Goal: Task Accomplishment & Management: Complete application form

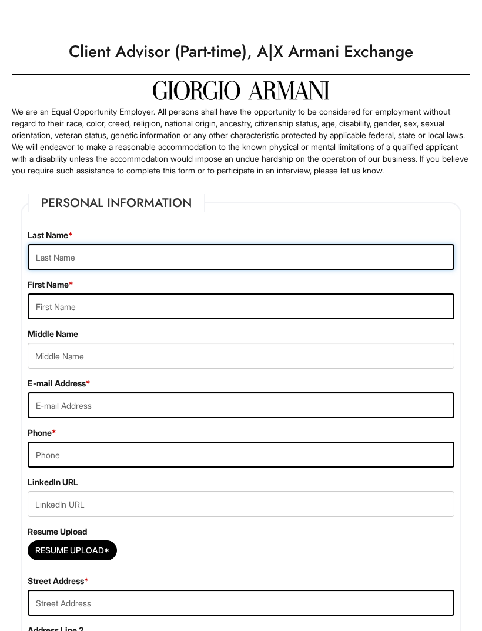
click at [102, 256] on input "text" at bounding box center [241, 257] width 427 height 26
type input "[PERSON_NAME]"
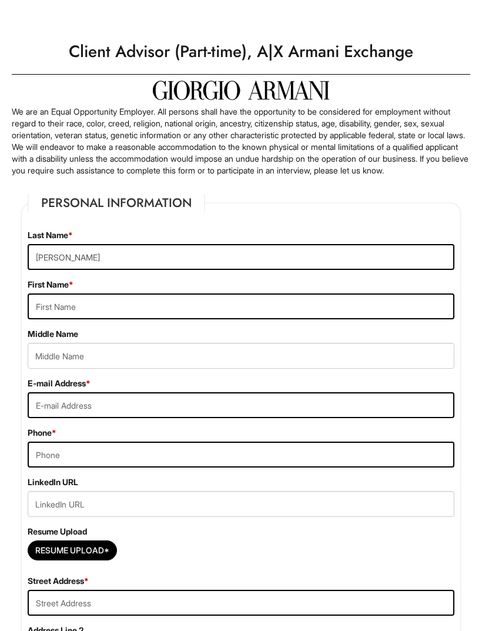
click at [328, 301] on div "First Name *" at bounding box center [241, 299] width 445 height 41
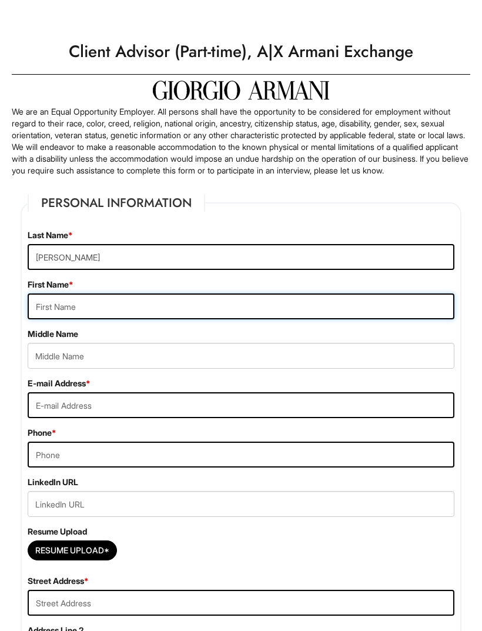
click at [351, 306] on input "text" at bounding box center [241, 306] width 427 height 26
type input "Nayoushka"
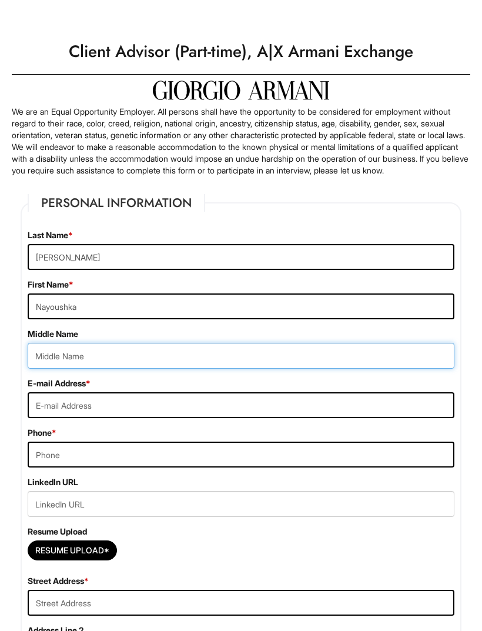
click at [281, 369] on input "text" at bounding box center [241, 356] width 427 height 26
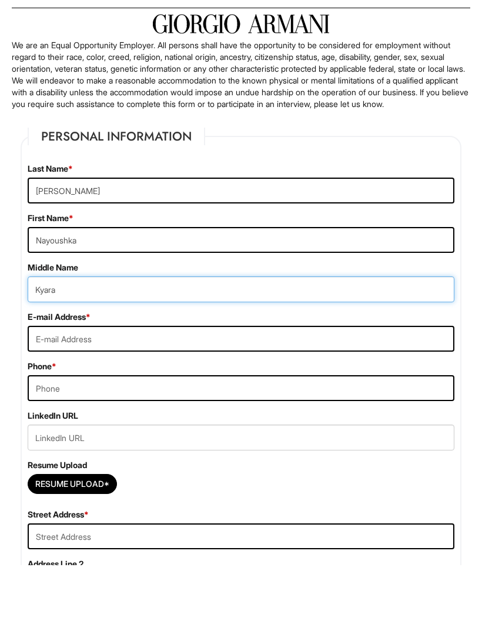
type input "Kyara"
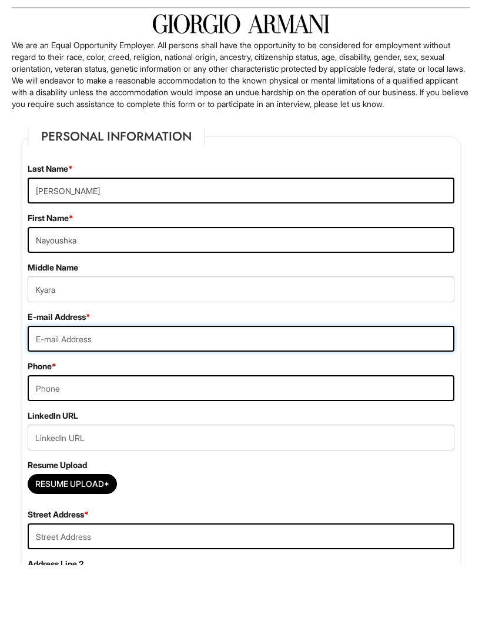
click at [317, 392] on input "email" at bounding box center [241, 405] width 427 height 26
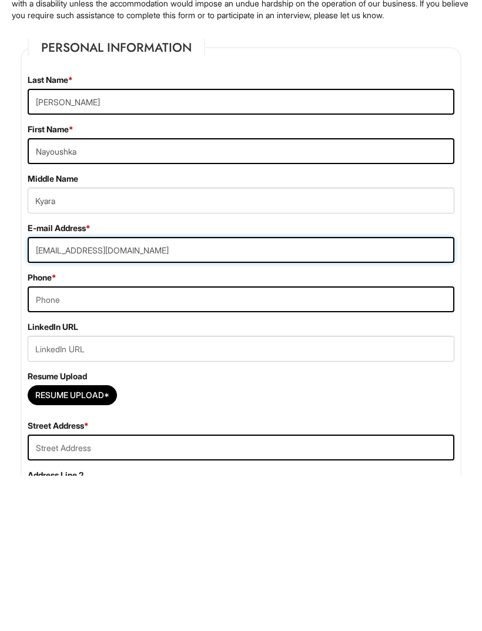
type input "[EMAIL_ADDRESS][DOMAIN_NAME]"
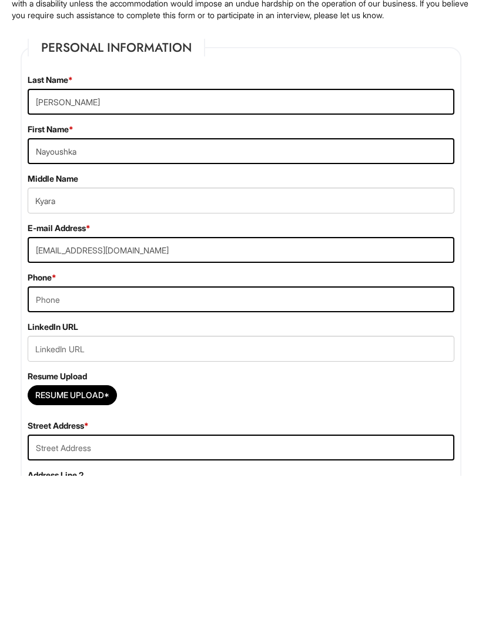
click at [363, 427] on div "Phone *" at bounding box center [241, 447] width 445 height 41
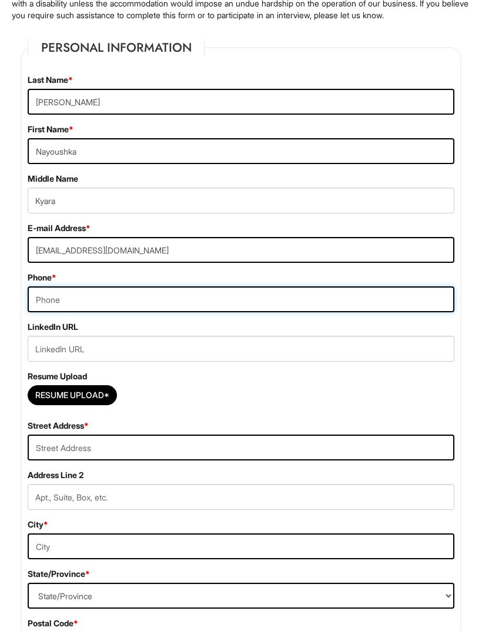
click at [403, 302] on input "tel" at bounding box center [241, 299] width 427 height 26
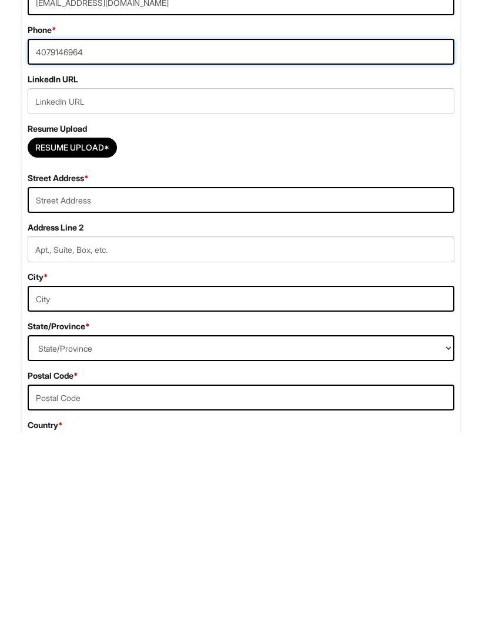
scroll to position [251, 0]
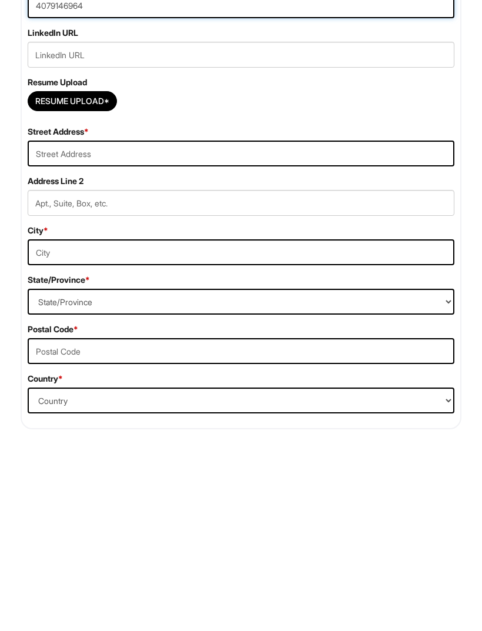
type input "4079146964"
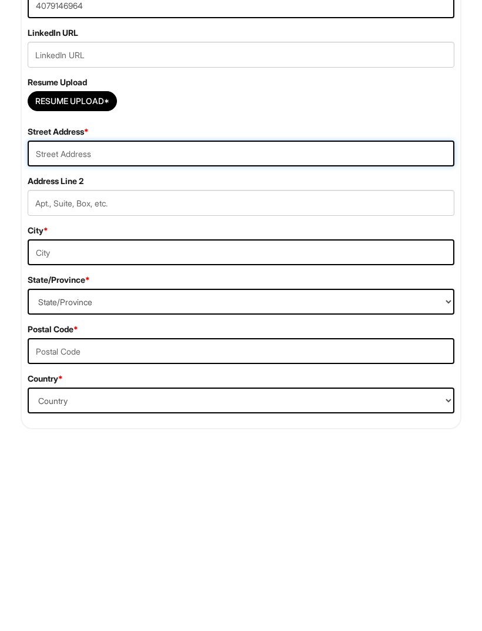
click at [263, 339] on input "text" at bounding box center [241, 352] width 427 height 26
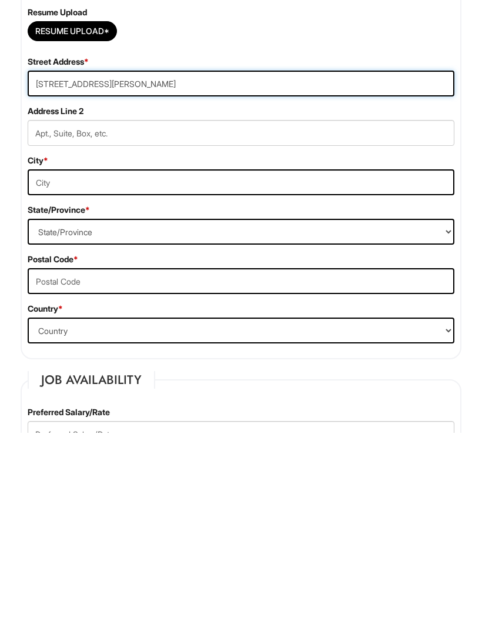
scroll to position [321, 0]
type input "[STREET_ADDRESS][PERSON_NAME]"
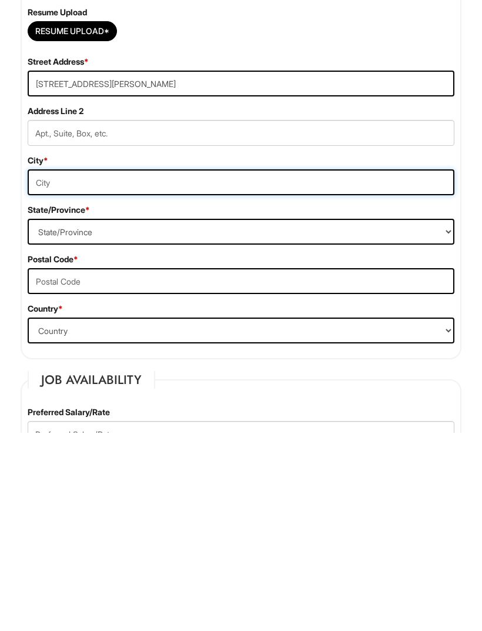
click at [302, 368] on input "text" at bounding box center [241, 381] width 427 height 26
type input "Orlando"
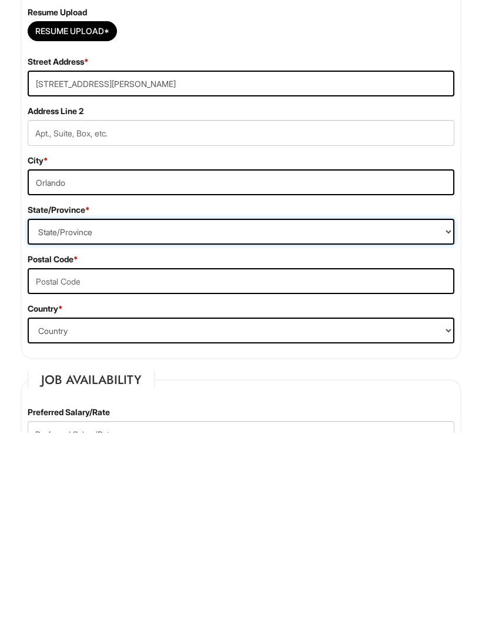
click at [245, 417] on select "State/Province [US_STATE] [US_STATE] [US_STATE] [US_STATE] [US_STATE] [US_STATE…" at bounding box center [241, 430] width 427 height 26
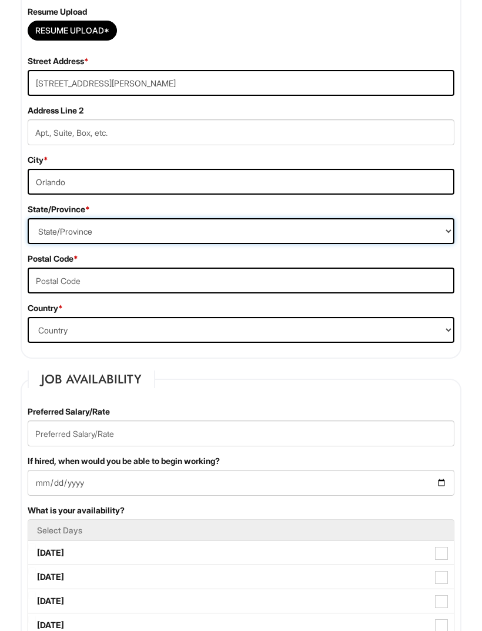
select select "FL"
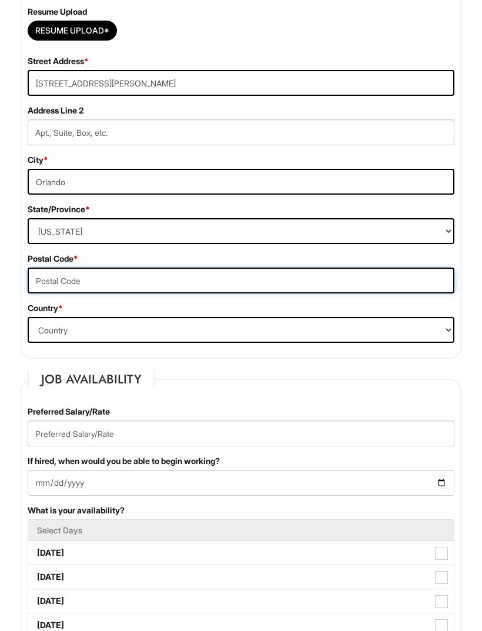
click at [258, 293] on input "text" at bounding box center [241, 281] width 427 height 26
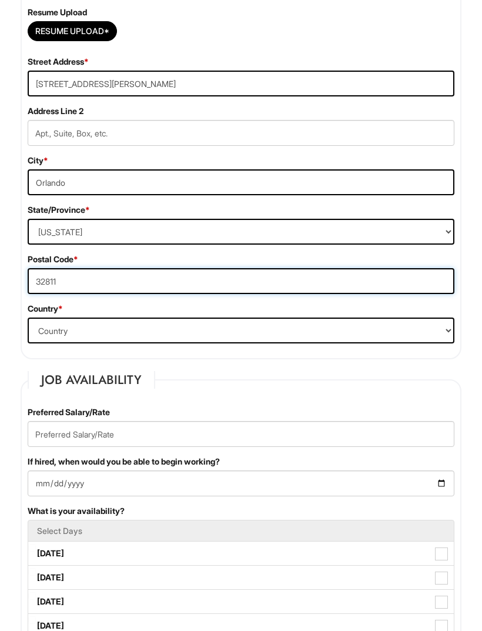
type input "32811"
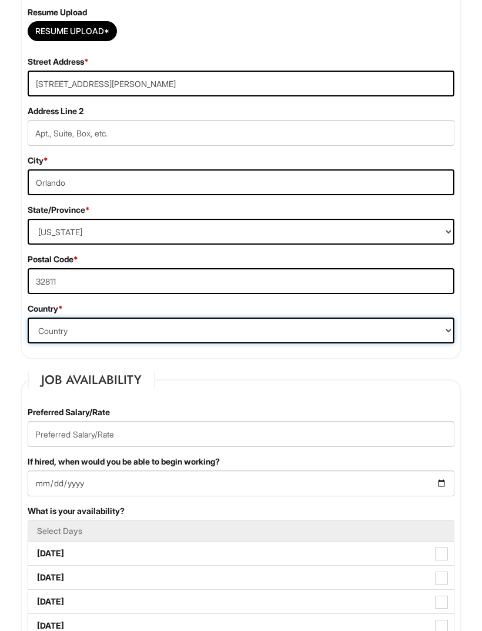
click at [228, 343] on select "Country [GEOGRAPHIC_DATA] [GEOGRAPHIC_DATA] [GEOGRAPHIC_DATA] [US_STATE] [GEOGR…" at bounding box center [241, 331] width 427 height 26
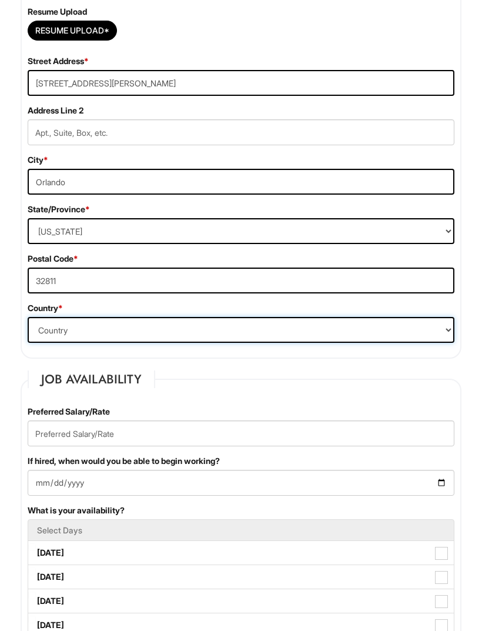
scroll to position [520, 0]
click at [245, 343] on select "Country [GEOGRAPHIC_DATA] [GEOGRAPHIC_DATA] [GEOGRAPHIC_DATA] [US_STATE] [GEOGR…" at bounding box center [241, 330] width 427 height 26
select select "[GEOGRAPHIC_DATA]"
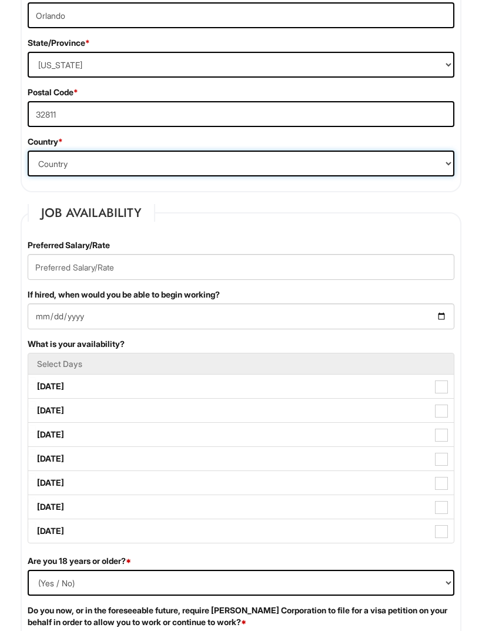
scroll to position [685, 0]
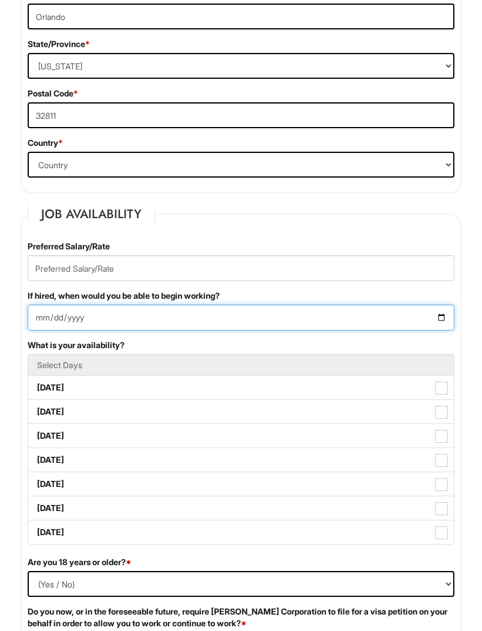
click at [303, 330] on input "If hired, when would you be able to begin working?" at bounding box center [241, 318] width 427 height 26
type input "[DATE]"
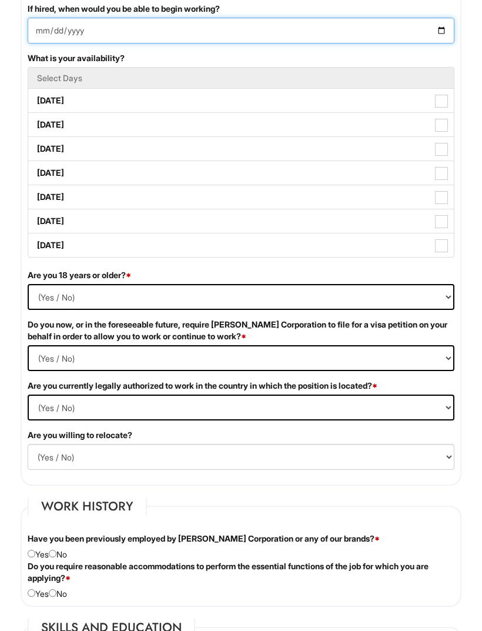
scroll to position [972, 0]
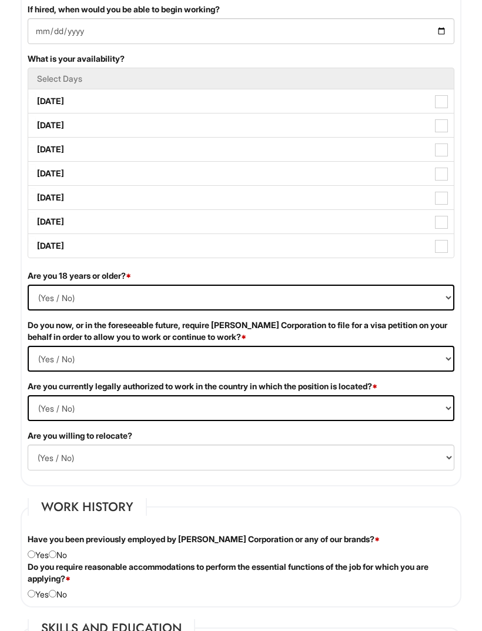
click at [449, 207] on label "[DATE]" at bounding box center [241, 198] width 426 height 24
click at [36, 196] on Available_Friday "[DATE]" at bounding box center [32, 192] width 8 height 8
checkbox Available_Friday "true"
click at [448, 229] on span at bounding box center [441, 222] width 13 height 13
click at [36, 220] on Available_Saturday "[DATE]" at bounding box center [32, 216] width 8 height 8
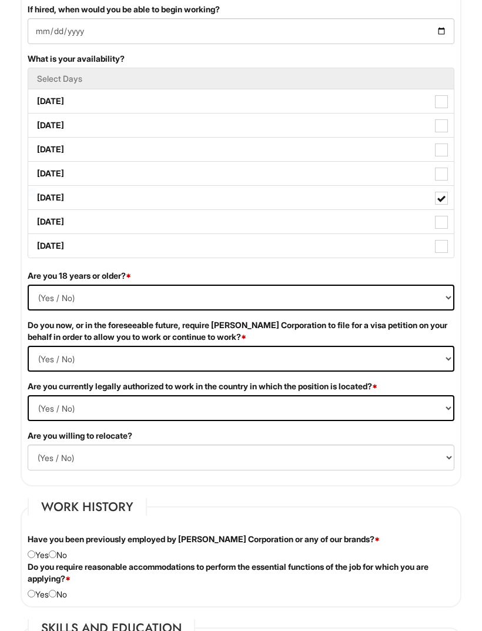
checkbox Available_Saturday "true"
click at [433, 258] on label "[DATE]" at bounding box center [241, 246] width 426 height 24
click at [36, 244] on Available_Sunday "[DATE]" at bounding box center [32, 240] width 8 height 8
checkbox Available_Sunday "true"
click at [444, 181] on span at bounding box center [441, 174] width 13 height 13
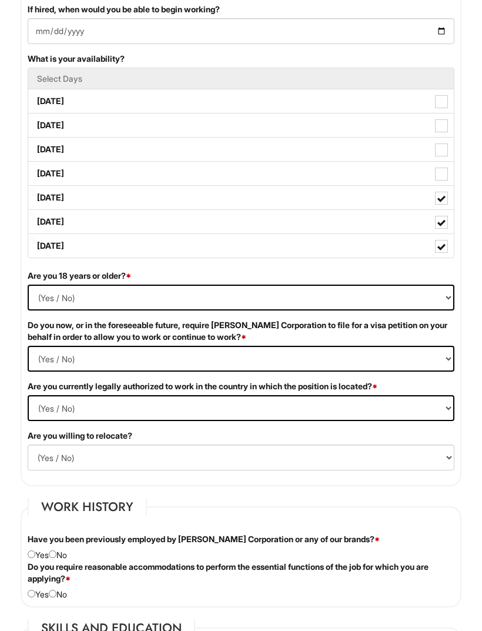
click at [36, 172] on Available_Thursday "[DATE]" at bounding box center [32, 168] width 8 height 8
checkbox Available_Thursday "true"
click at [453, 113] on label "[DATE]" at bounding box center [241, 101] width 426 height 24
click at [36, 99] on Available_Monday "[DATE]" at bounding box center [32, 96] width 8 height 8
checkbox Available_Monday "true"
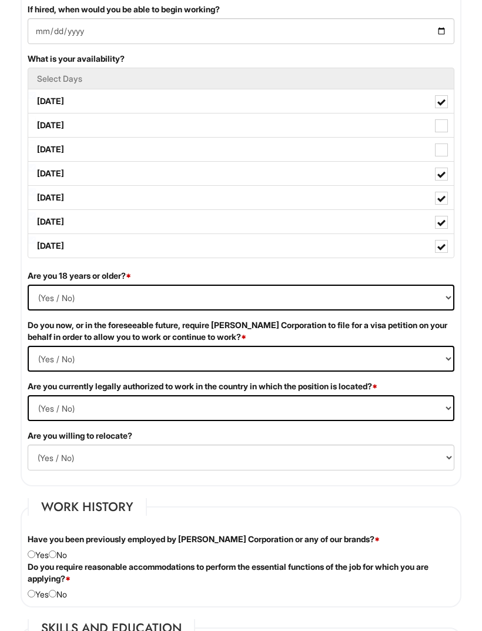
click at [448, 137] on label "[DATE]" at bounding box center [241, 125] width 426 height 24
click at [36, 123] on Available_Tuesday "[DATE]" at bounding box center [32, 120] width 8 height 8
checkbox Available_Tuesday "true"
click at [453, 161] on label "[DATE]" at bounding box center [241, 150] width 426 height 24
click at [36, 148] on Available_Wednesday "[DATE]" at bounding box center [32, 144] width 8 height 8
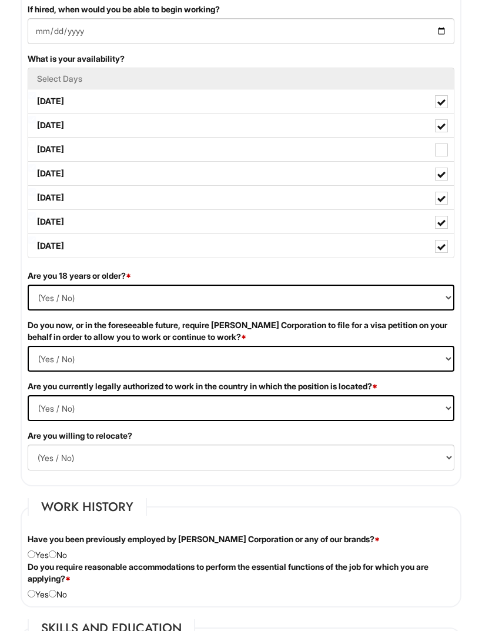
checkbox Available_Wednesday "true"
click at [271, 311] on select "(Yes / No) Yes No" at bounding box center [241, 298] width 427 height 26
select select "Yes"
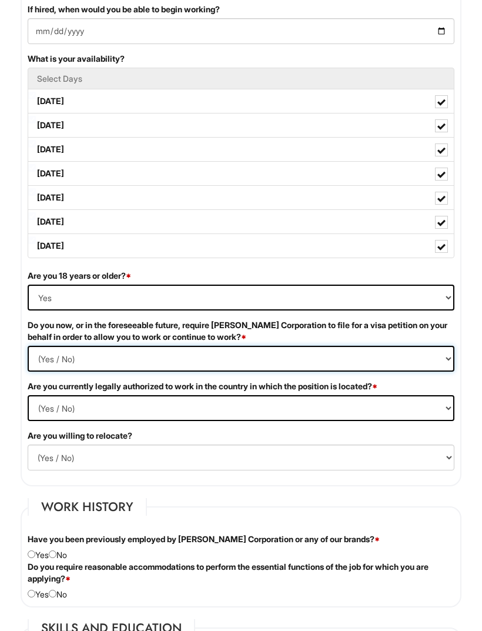
click at [248, 372] on Required "(Yes / No) Yes No" at bounding box center [241, 359] width 427 height 26
click at [309, 370] on Required "(Yes / No) Yes No" at bounding box center [241, 359] width 427 height 26
select Required "No"
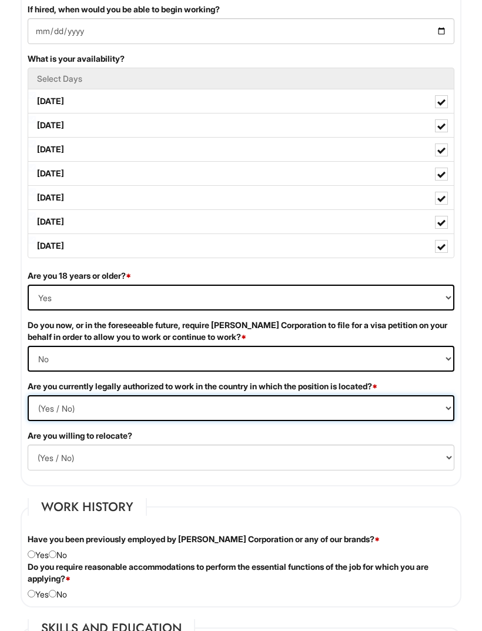
click at [330, 421] on select "(Yes / No) Yes No" at bounding box center [241, 408] width 427 height 26
select select "Yes"
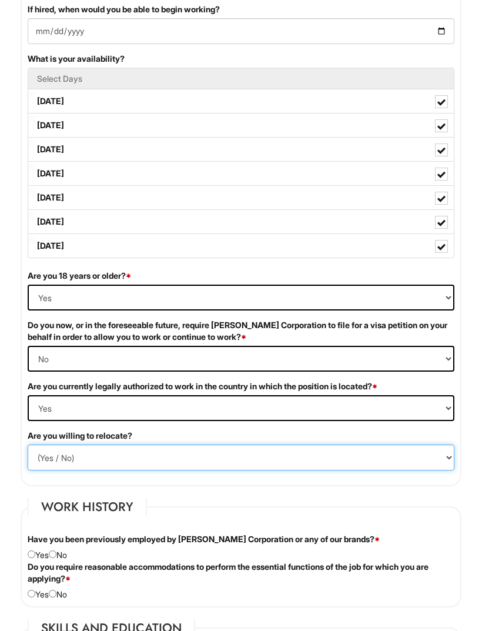
click at [296, 466] on select "(Yes / No) No Yes" at bounding box center [241, 458] width 427 height 26
select select "Y"
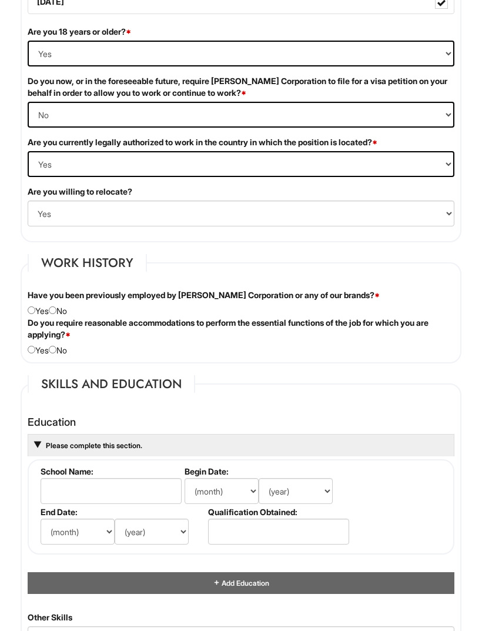
click at [76, 318] on div "Have you been previously employed by [PERSON_NAME] Corporation or any of our br…" at bounding box center [241, 304] width 445 height 28
click at [56, 353] on input "radio" at bounding box center [53, 350] width 8 height 8
radio input "true"
click at [70, 317] on div "Have you been previously employed by [PERSON_NAME] Corporation or any of our br…" at bounding box center [241, 303] width 445 height 28
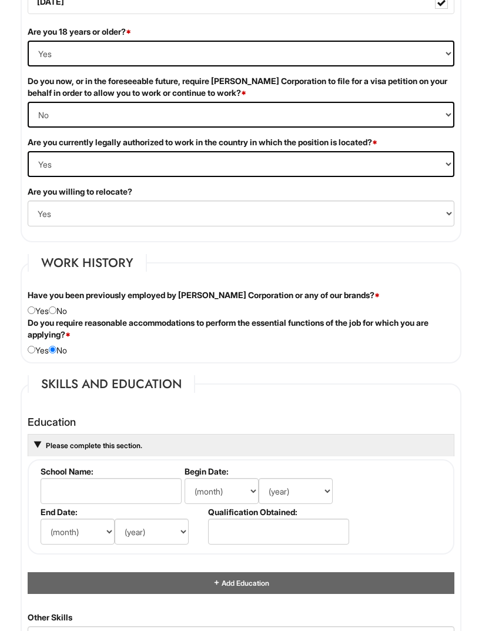
click at [65, 301] on label "Have you been previously employed by [PERSON_NAME] Corporation or any of our br…" at bounding box center [204, 295] width 352 height 12
click at [56, 314] on input "radio" at bounding box center [53, 310] width 8 height 8
radio input "true"
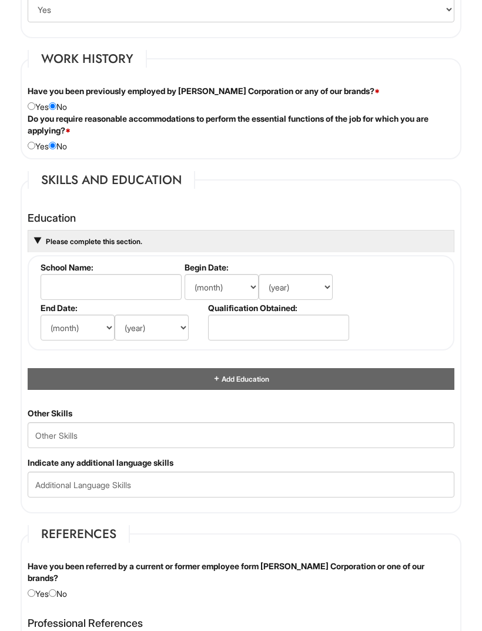
scroll to position [1425, 0]
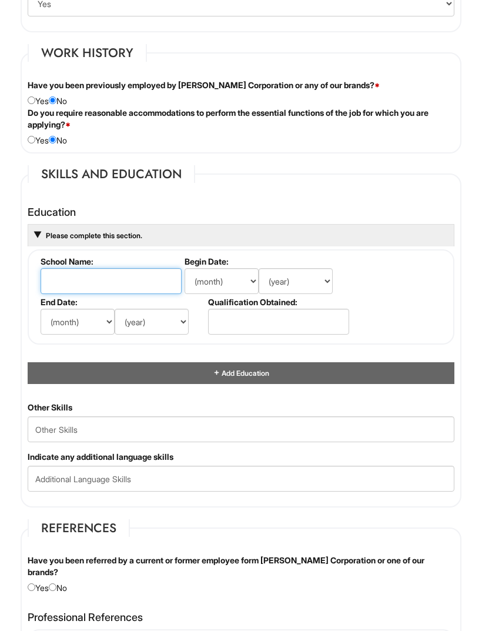
click at [146, 288] on input "text" at bounding box center [111, 282] width 141 height 26
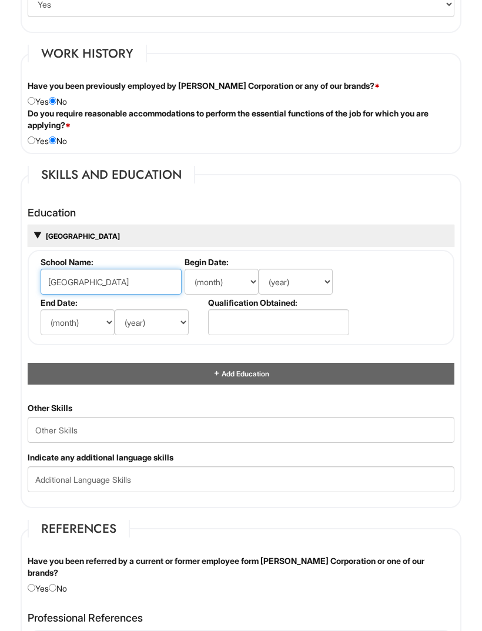
type input "[GEOGRAPHIC_DATA]"
click at [240, 287] on select "(month) Jan Feb Mar Apr May Jun [DATE] Aug Sep Oct Nov Dec" at bounding box center [222, 282] width 74 height 26
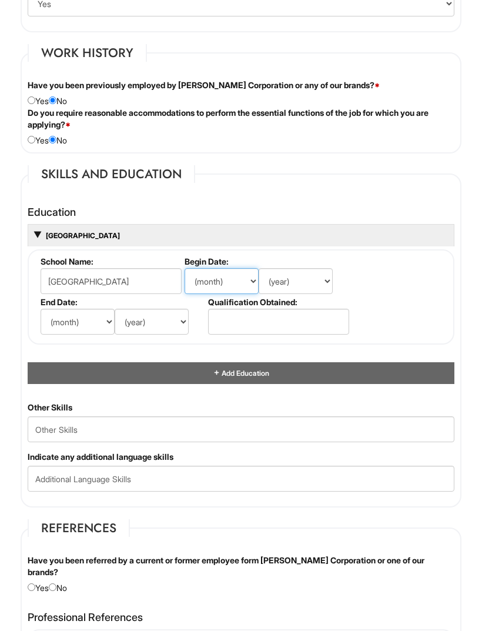
select select "8"
click at [299, 289] on select "(year) 2029 2028 2027 2026 2025 2024 2023 2022 2021 2020 2019 2018 2017 2016 20…" at bounding box center [296, 281] width 74 height 26
select select "2025"
click at [85, 328] on select "(month) Jan Feb Mar Apr May Jun [DATE] Aug Sep Oct Nov Dec" at bounding box center [78, 322] width 74 height 26
select select "5"
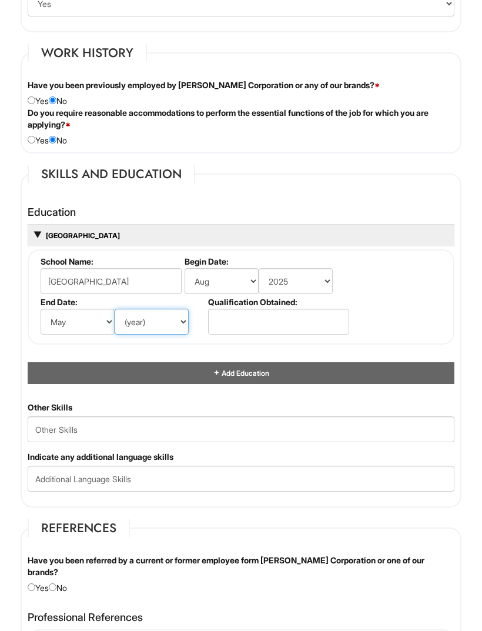
click at [158, 335] on select "(year) 2029 2028 2027 2026 2025 2024 2023 2022 2021 2020 2019 2018 2017 2016 20…" at bounding box center [152, 322] width 74 height 26
select select "2027"
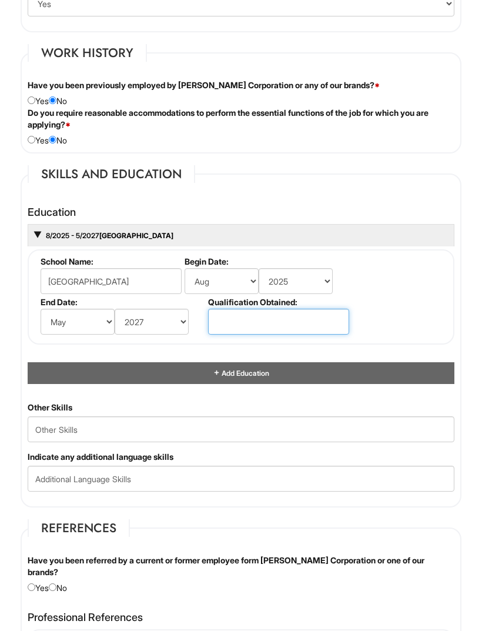
click at [314, 335] on input "text" at bounding box center [278, 322] width 141 height 26
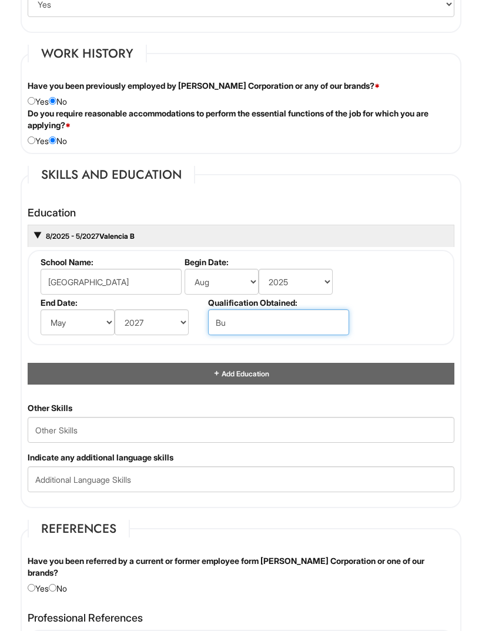
type input "B"
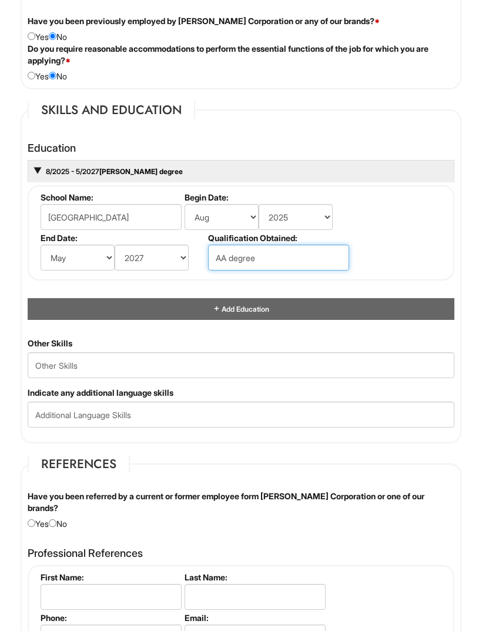
scroll to position [1487, 0]
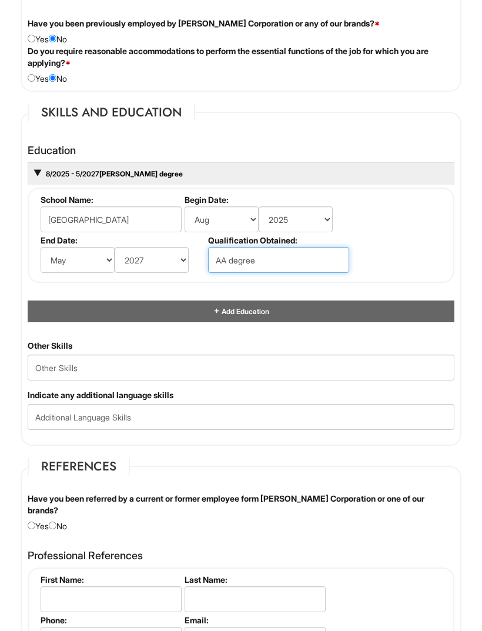
type input "AA degree"
click at [336, 322] on div "Add Education" at bounding box center [241, 312] width 427 height 22
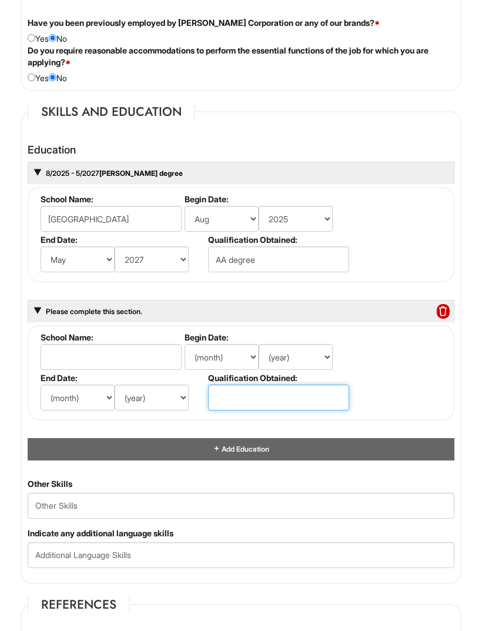
click at [279, 411] on input "text" at bounding box center [278, 398] width 141 height 26
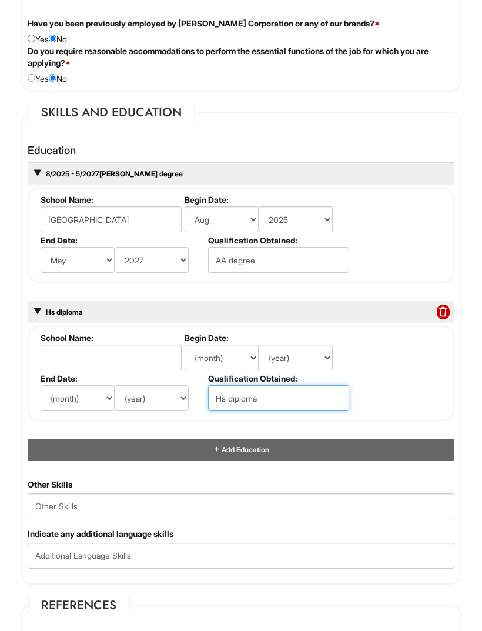
type input "Hs diploma"
click at [290, 370] on select "(year) 2029 2028 2027 2026 2025 2024 2023 2022 2021 2020 2019 2018 2017 2016 20…" at bounding box center [296, 358] width 74 height 26
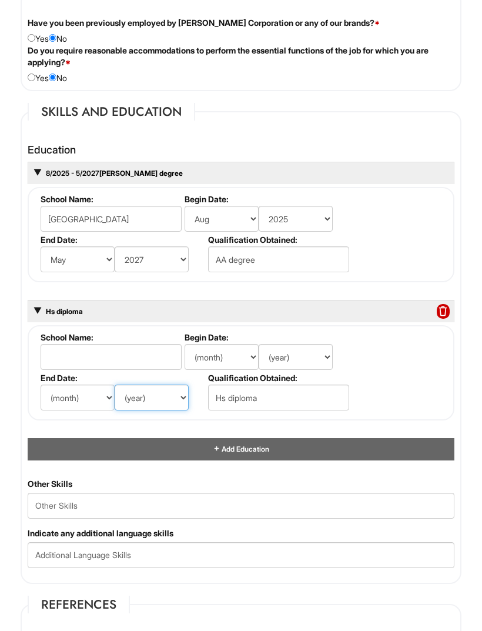
click at [153, 410] on select "(year) 2029 2028 2027 2026 2025 2024 2023 2022 2021 2020 2019 2018 2017 2016 20…" at bounding box center [152, 398] width 74 height 26
click at [158, 410] on select "(year) 2029 2028 2027 2026 2025 2024 2023 2022 2021 2020 2019 2018 2017 2016 20…" at bounding box center [152, 398] width 74 height 26
select select "2025"
click at [295, 363] on select "(year) 2029 2028 2027 2026 2025 2024 2023 2022 2021 2020 2019 2018 2017 2016 20…" at bounding box center [296, 357] width 74 height 26
select select "2021"
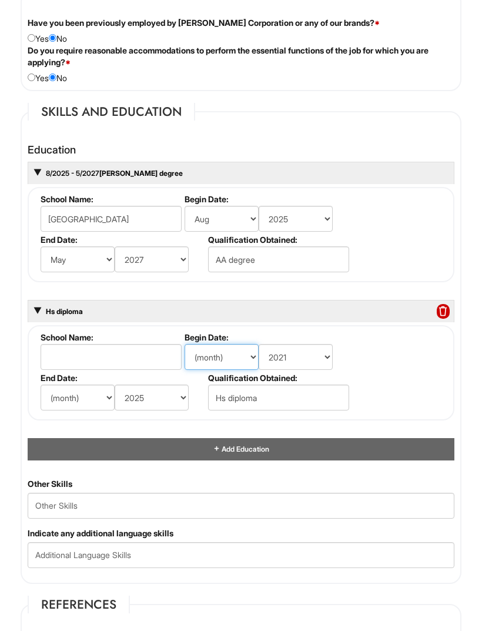
click at [223, 369] on select "(month) Jan Feb Mar Apr May Jun [DATE] Aug Sep Oct Nov Dec" at bounding box center [222, 357] width 74 height 26
select select "8"
click at [74, 410] on select "(month) Jan Feb Mar Apr May Jun [DATE] Aug Sep Oct Nov Dec" at bounding box center [78, 398] width 74 height 26
select select "5"
click at [144, 362] on input "text" at bounding box center [111, 357] width 141 height 26
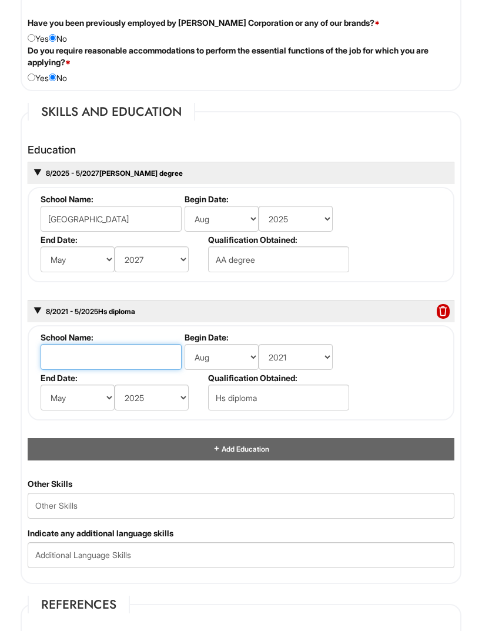
scroll to position [1487, 0]
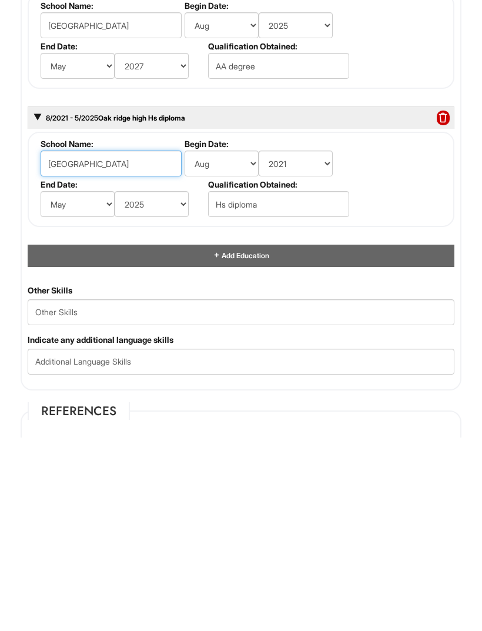
type input "[GEOGRAPHIC_DATA]"
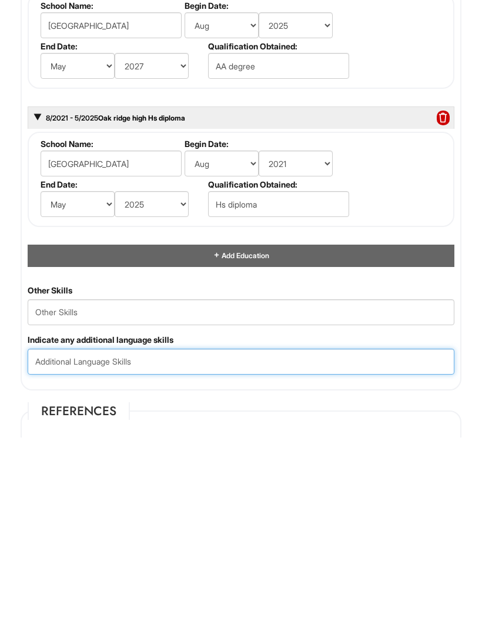
click at [345, 543] on input "text" at bounding box center [241, 556] width 427 height 26
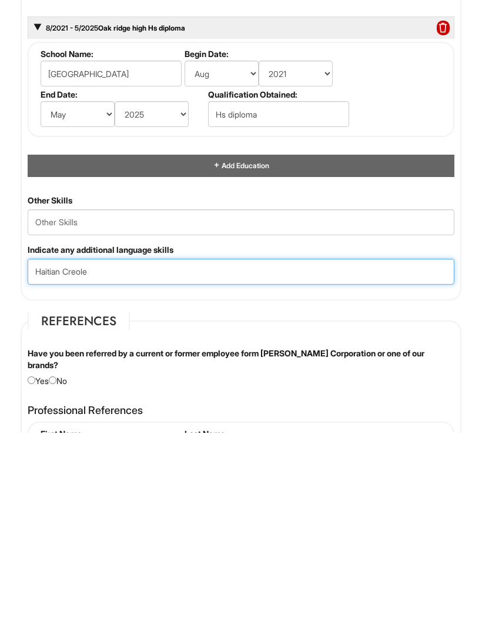
scroll to position [1585, 0]
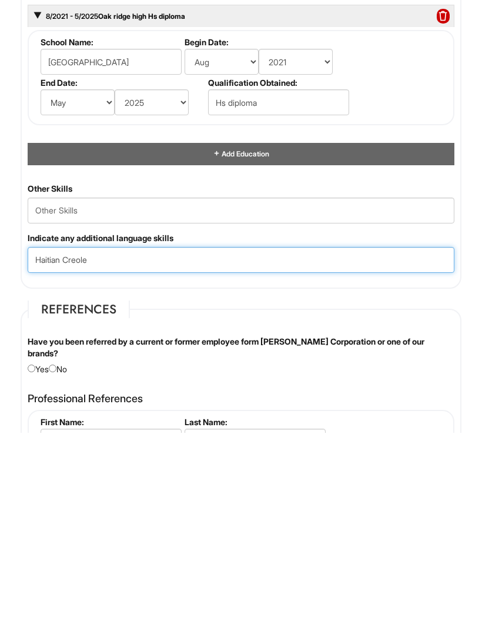
type input "Haitian Creole"
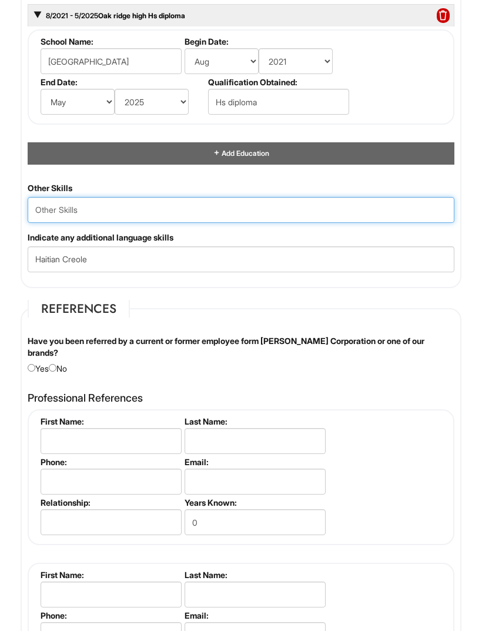
click at [259, 223] on Skills "text" at bounding box center [241, 211] width 427 height 26
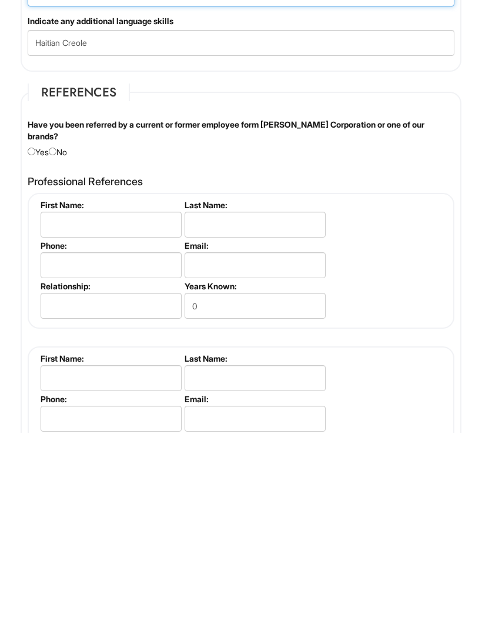
scroll to position [1803, 0]
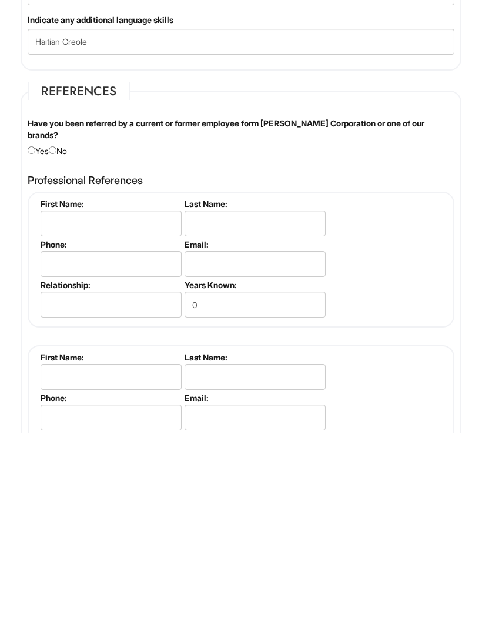
click at [56, 345] on input "radio" at bounding box center [53, 349] width 8 height 8
radio input "true"
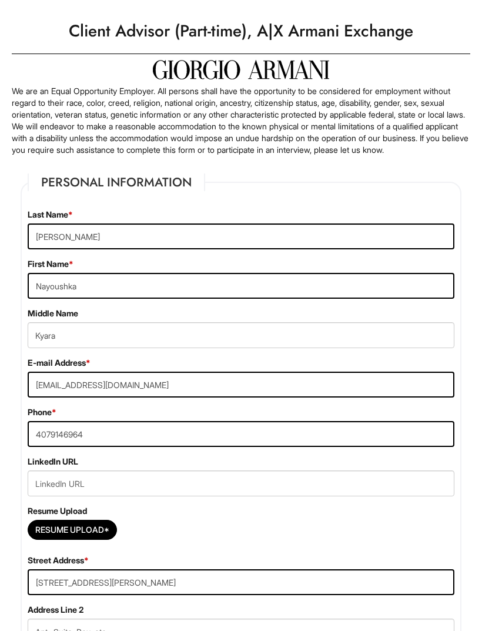
scroll to position [0, 0]
